Goal: Transaction & Acquisition: Obtain resource

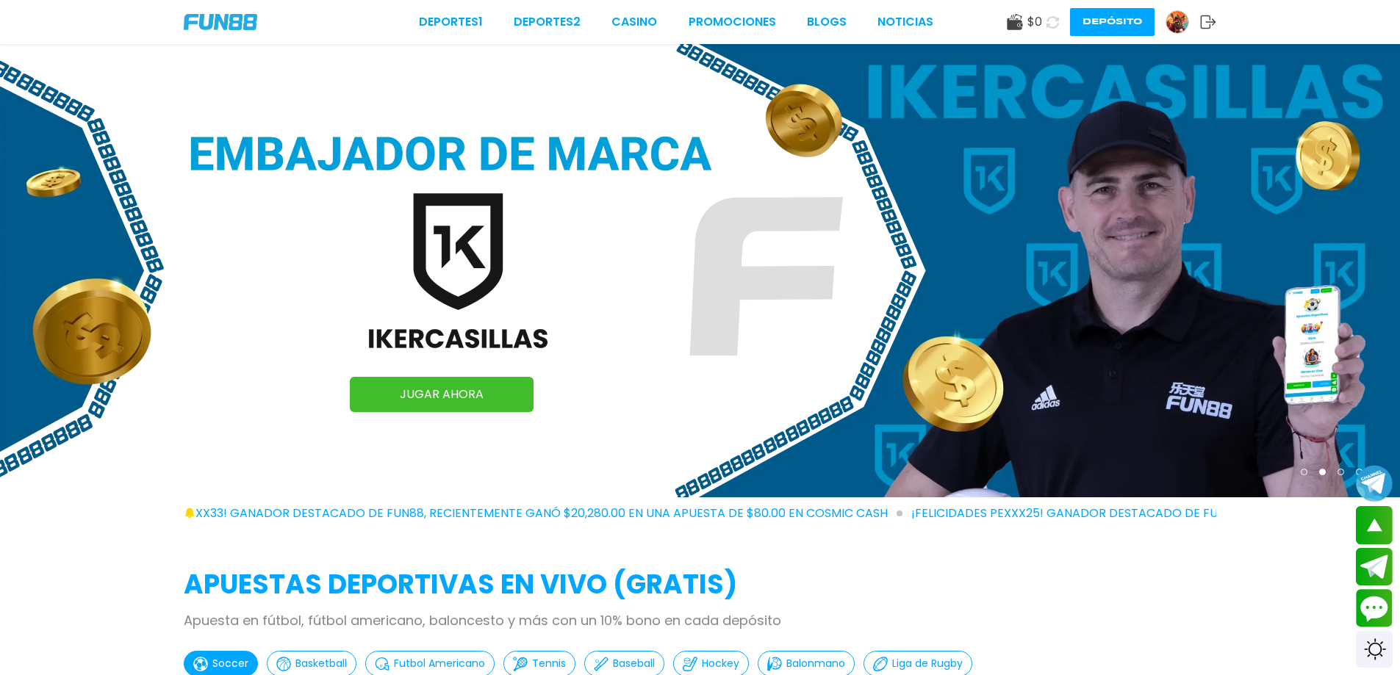
click at [1175, 21] on img at bounding box center [1177, 22] width 22 height 22
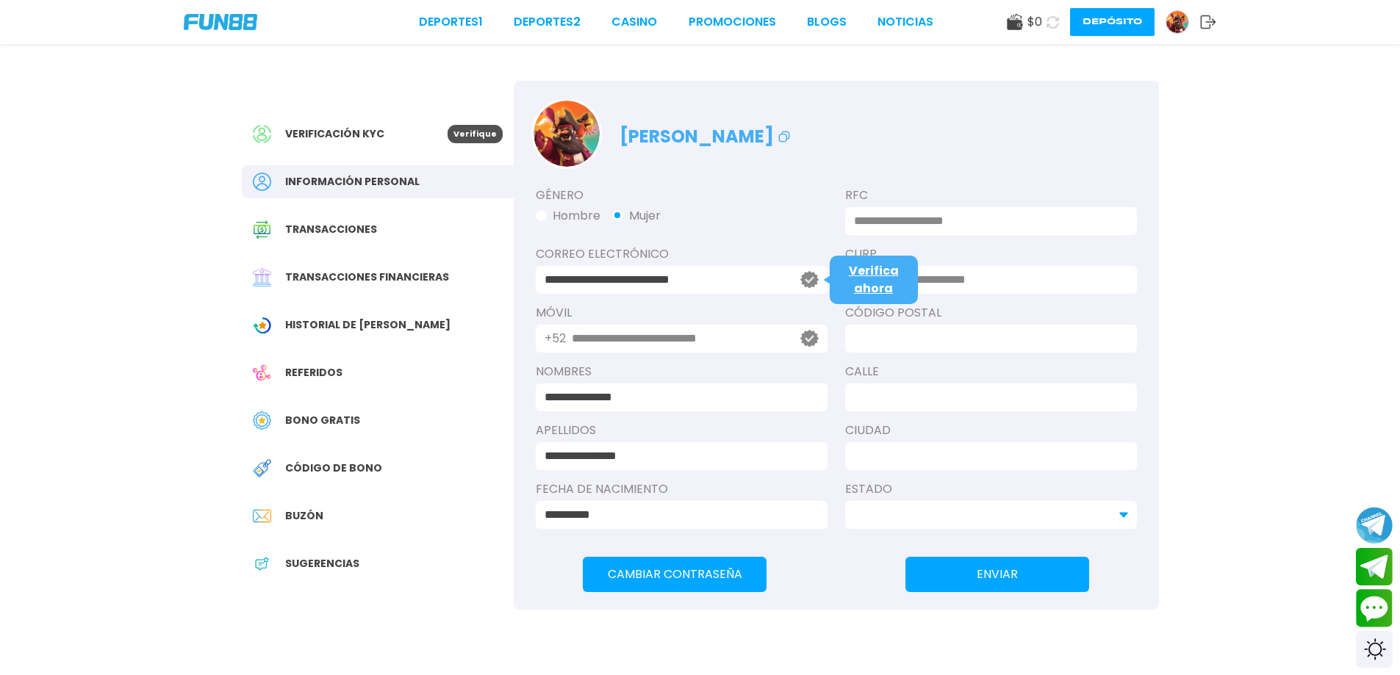
click at [362, 427] on div "Bono Gratis" at bounding box center [378, 420] width 272 height 33
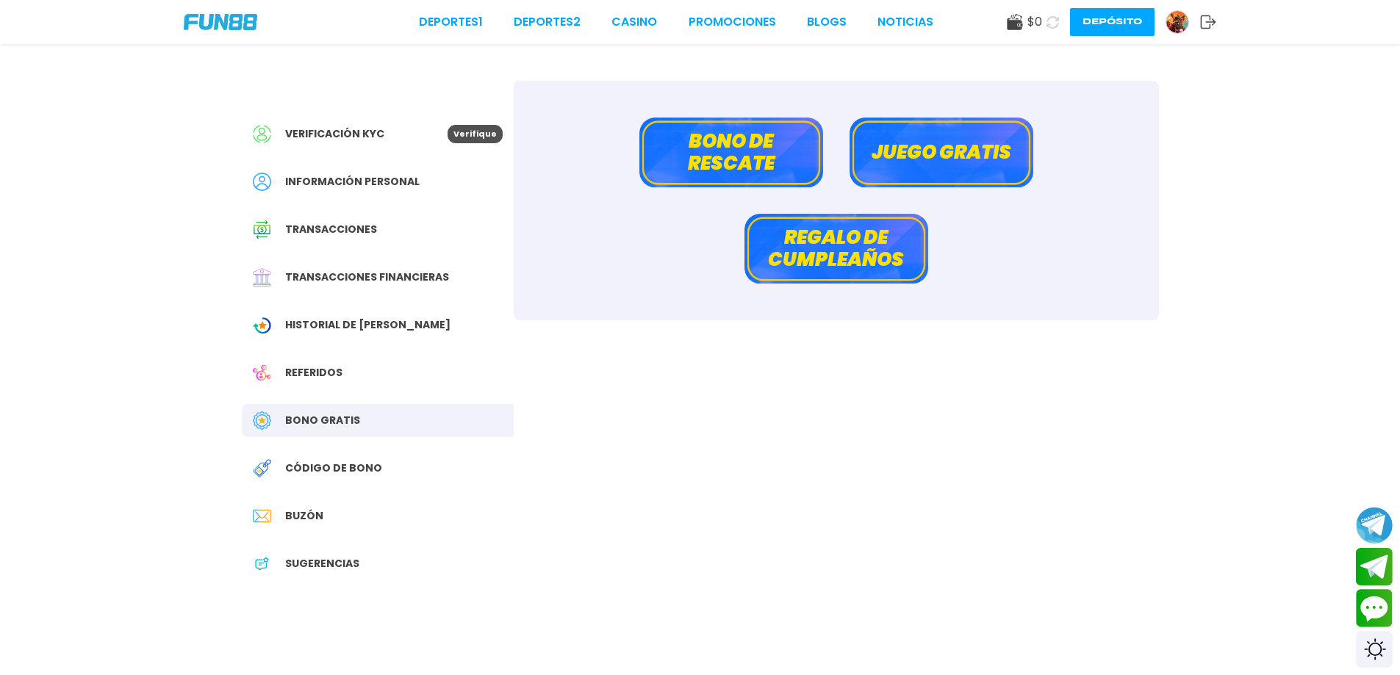
click at [369, 325] on span "Historial de [PERSON_NAME]" at bounding box center [367, 324] width 165 height 15
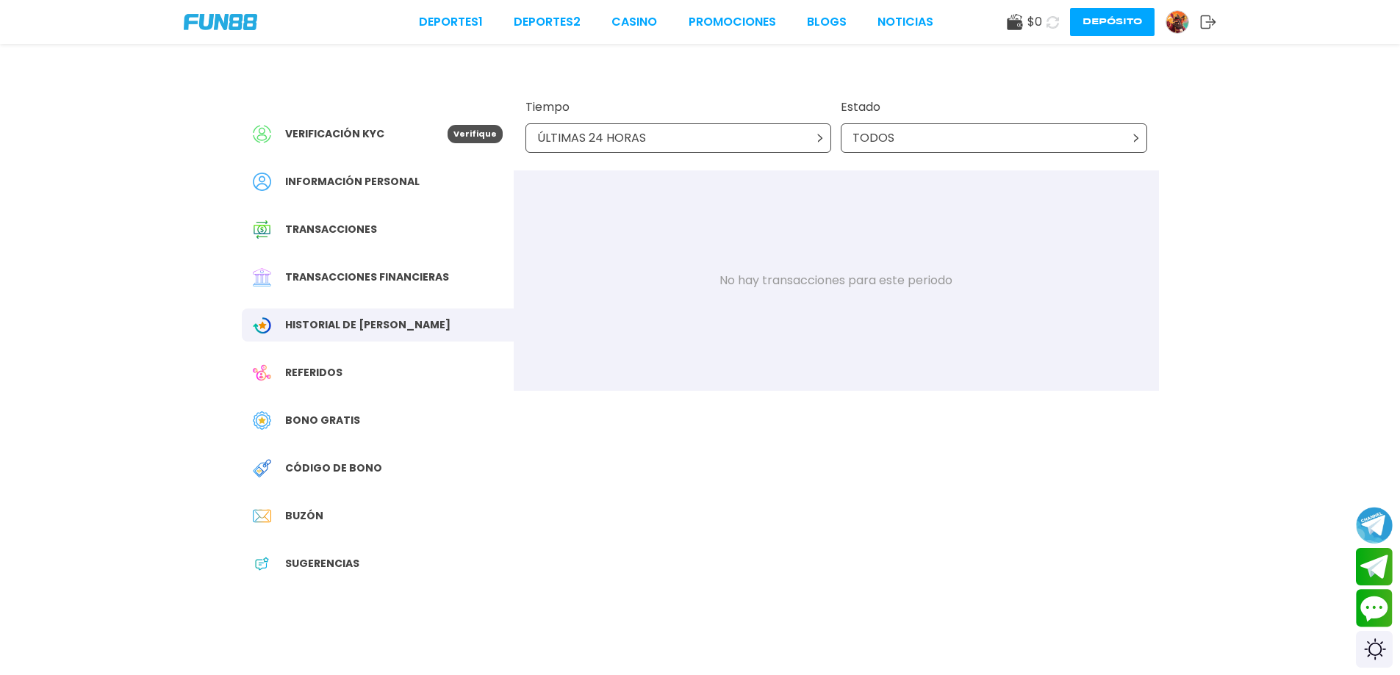
click at [370, 464] on span "Código de bono" at bounding box center [333, 468] width 97 height 15
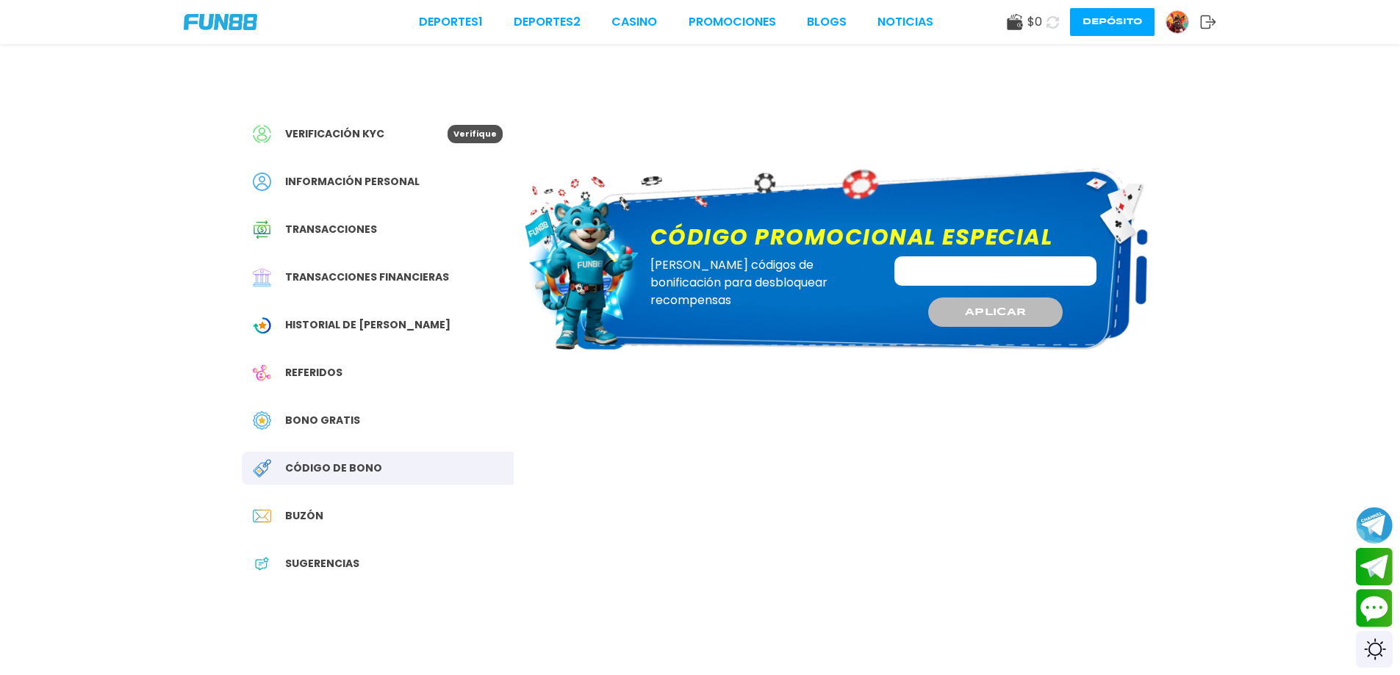
click at [1009, 287] on div "APLICAR" at bounding box center [995, 291] width 225 height 71
click at [1007, 271] on input "Código promocional especial" at bounding box center [995, 270] width 202 height 29
click at [1035, 4] on div "Deportes 1 Deportes 2 CASINO Promociones BLOGS NOTICIAS $ 0 Depósito" at bounding box center [700, 22] width 1400 height 44
click at [1026, 19] on div "$ 0" at bounding box center [1024, 22] width 35 height 18
drag, startPoint x: 1010, startPoint y: 33, endPoint x: 1022, endPoint y: 18, distance: 19.9
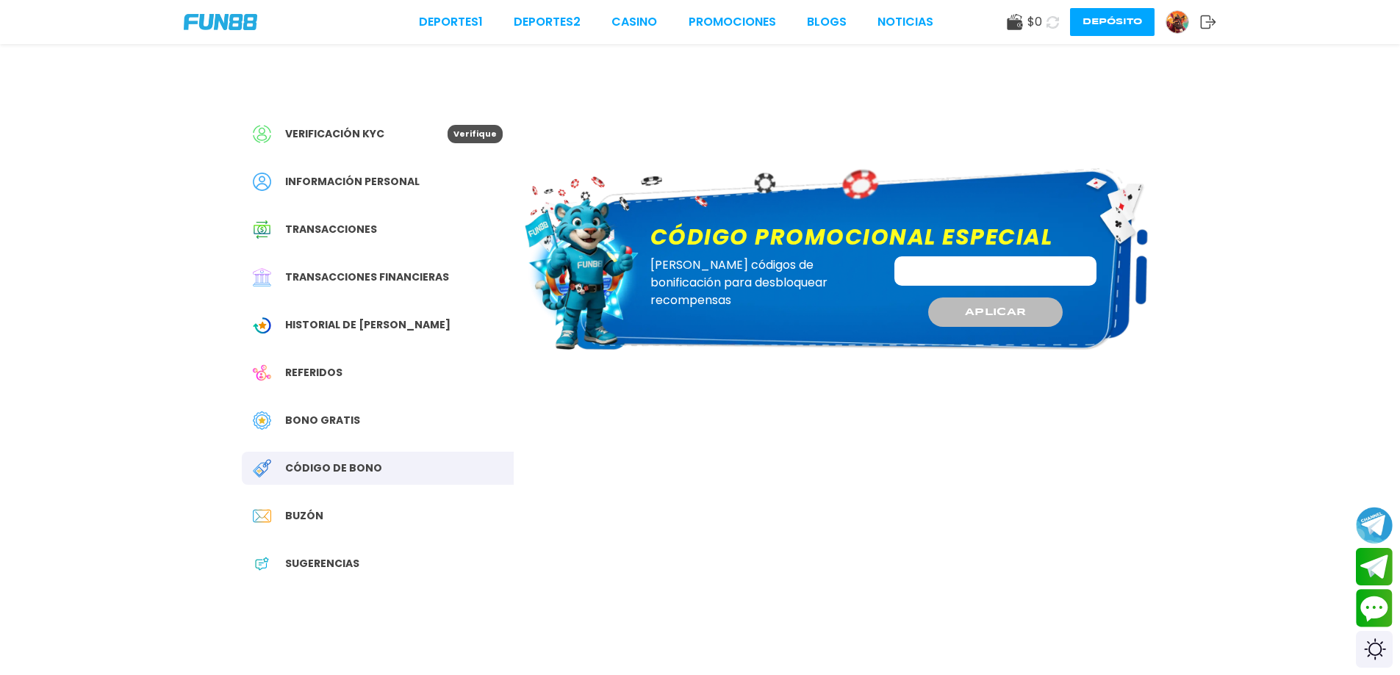
click at [1017, 21] on div "$ 0 Depósito" at bounding box center [1111, 22] width 209 height 28
click at [1022, 18] on icon at bounding box center [1015, 22] width 16 height 16
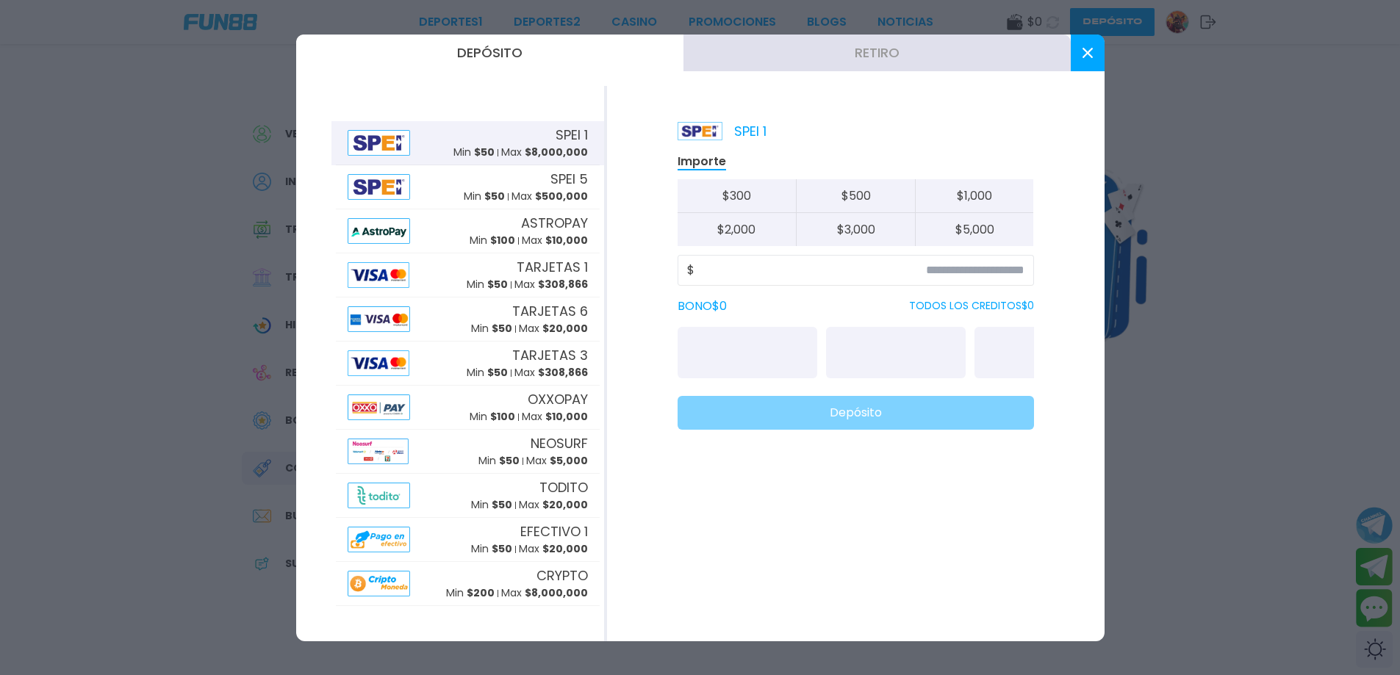
click at [1047, 24] on div at bounding box center [700, 337] width 1400 height 675
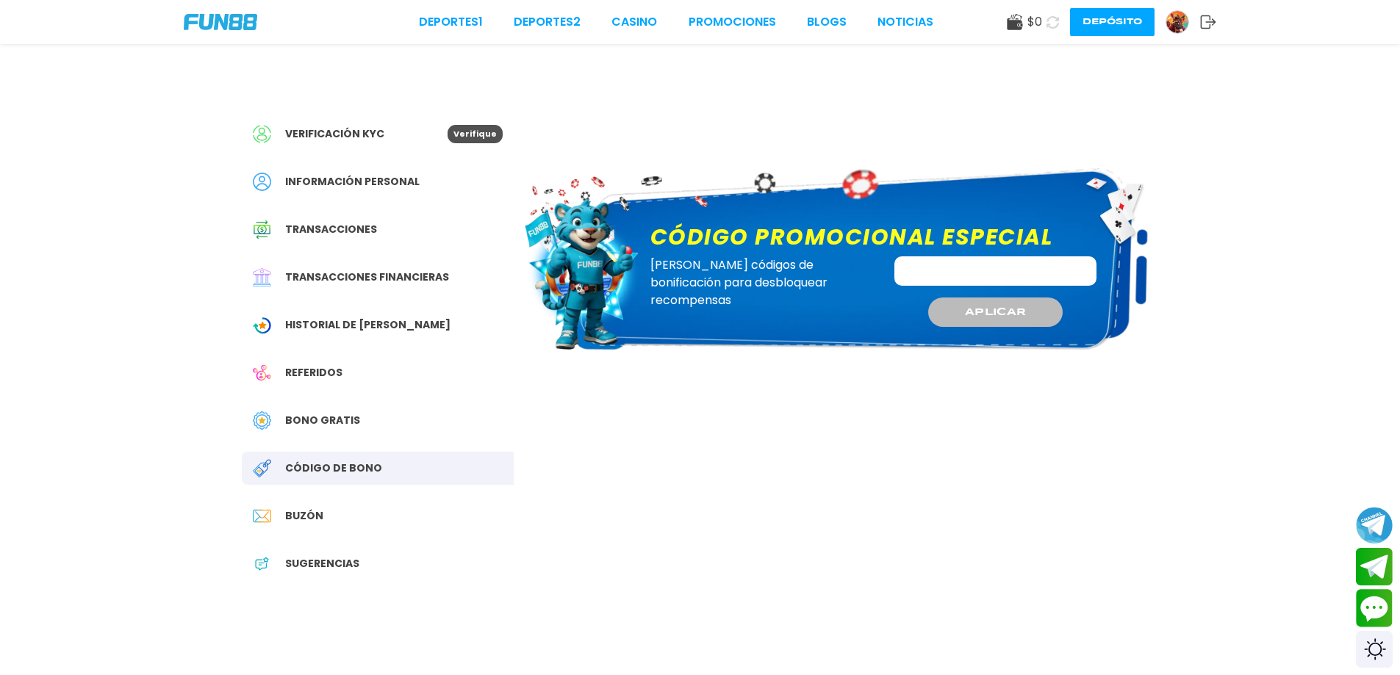
click at [1047, 24] on use at bounding box center [1052, 21] width 13 height 13
click at [1022, 24] on icon at bounding box center [1015, 22] width 16 height 16
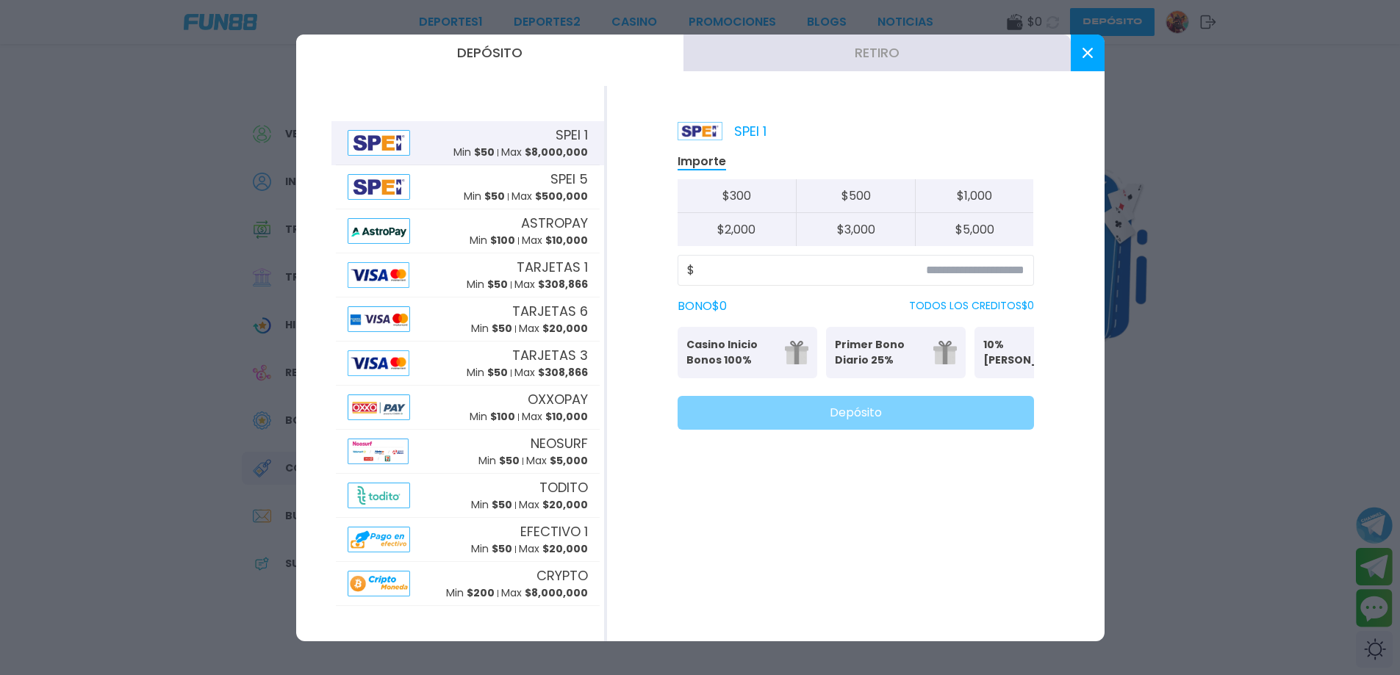
click at [1079, 53] on button at bounding box center [1088, 53] width 34 height 37
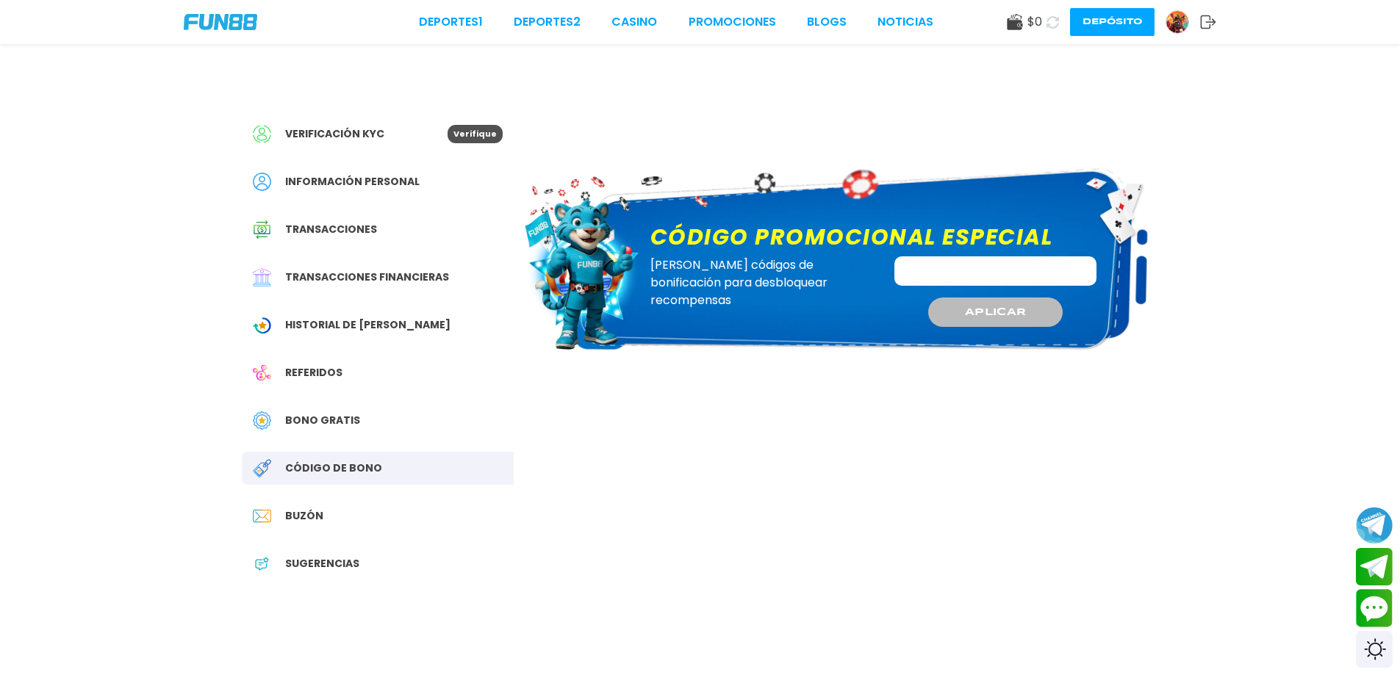
drag, startPoint x: 505, startPoint y: 65, endPoint x: 589, endPoint y: 179, distance: 141.2
click at [589, 179] on div "Código promocional especial Canjee códigos de bonificación para desbloquear rec…" at bounding box center [836, 259] width 625 height 239
